Goal: Find specific page/section: Find specific page/section

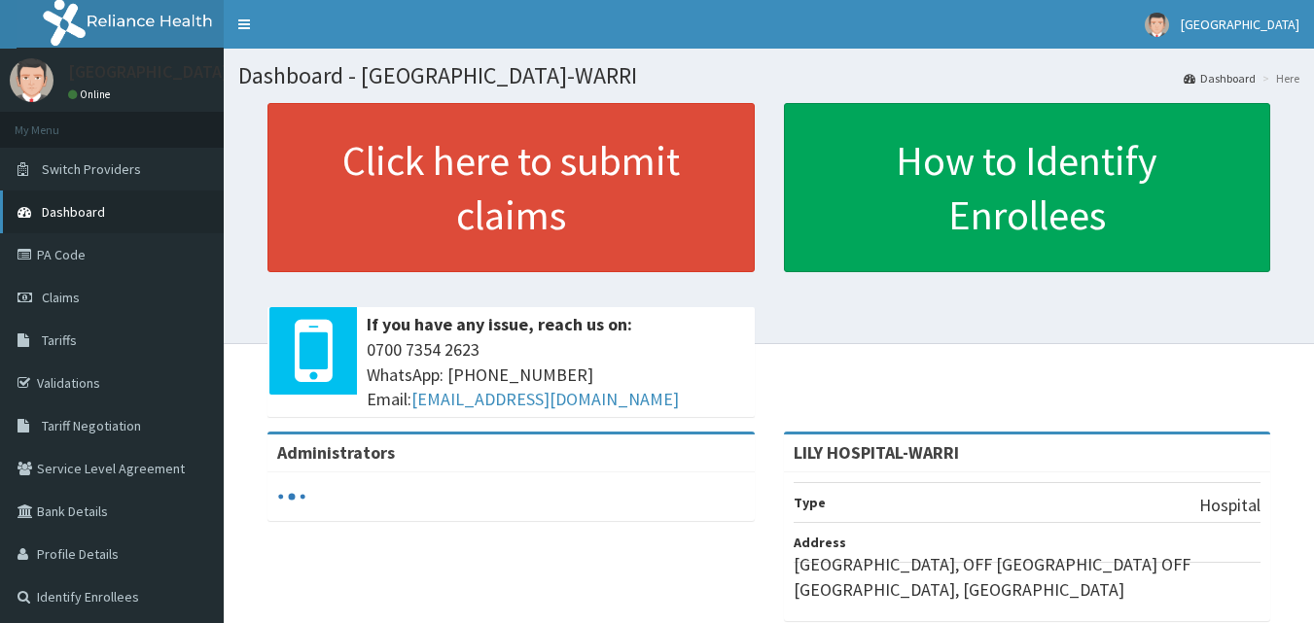
click at [78, 202] on link "Dashboard" at bounding box center [112, 212] width 224 height 43
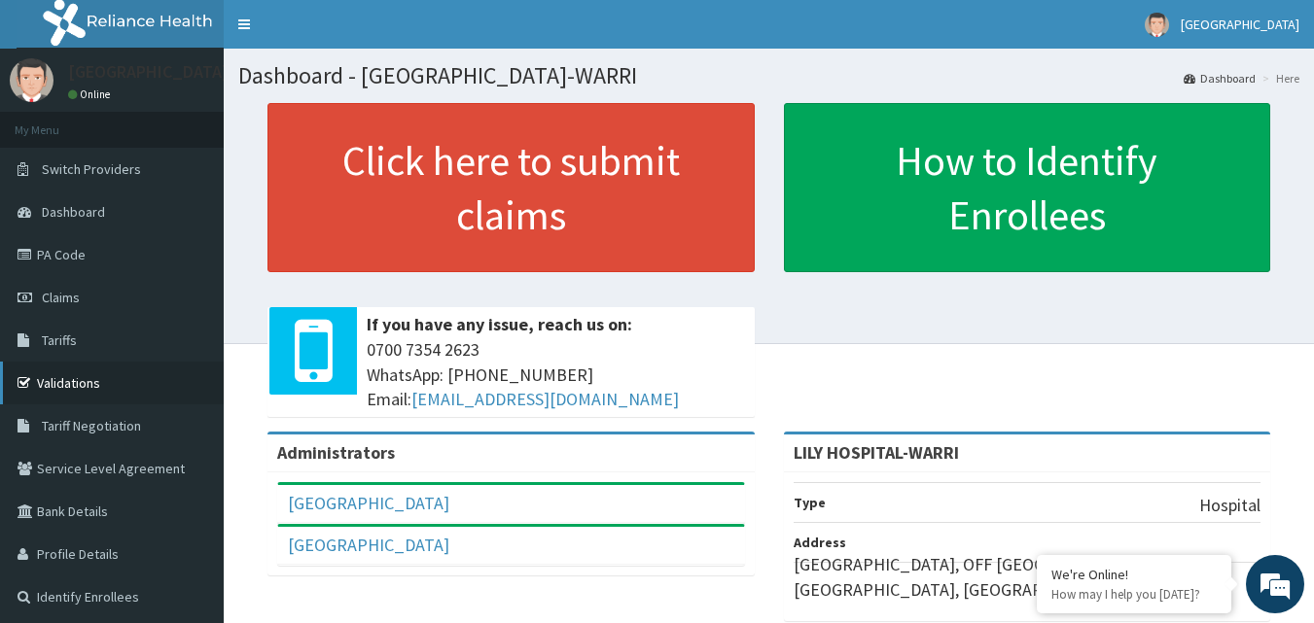
click at [88, 380] on link "Validations" at bounding box center [112, 383] width 224 height 43
